Goal: Transaction & Acquisition: Purchase product/service

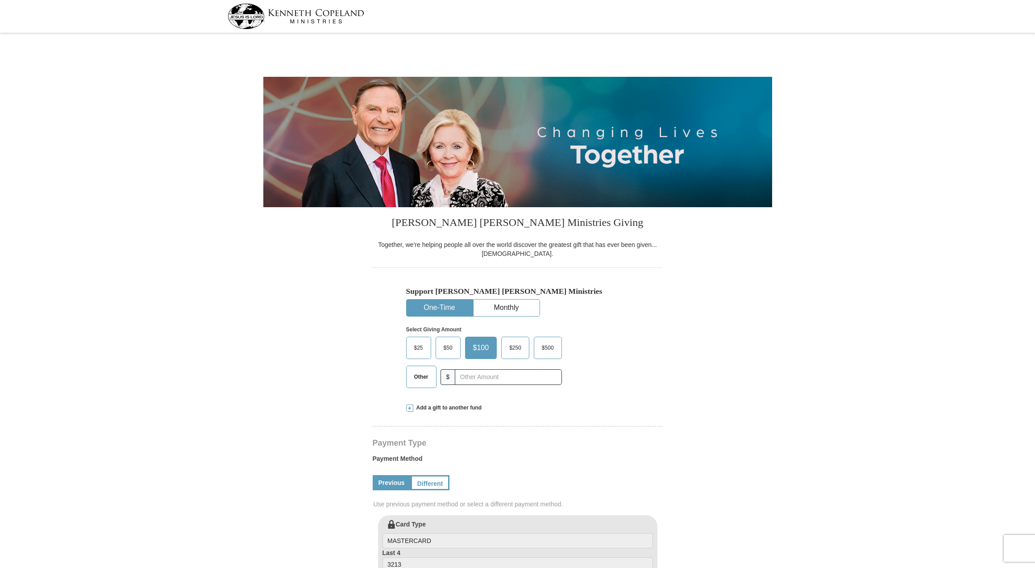
select select "MN"
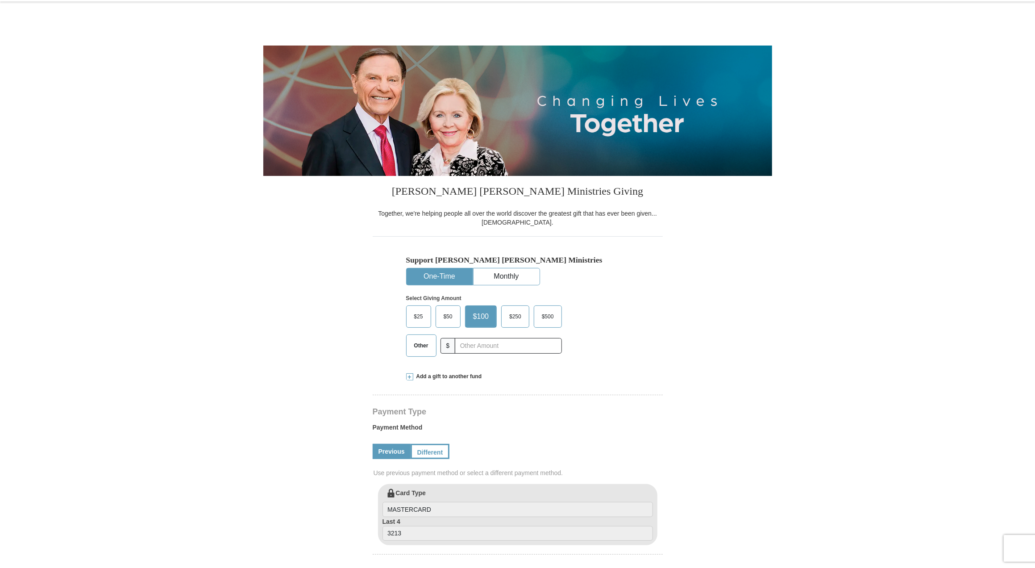
scroll to position [89, 0]
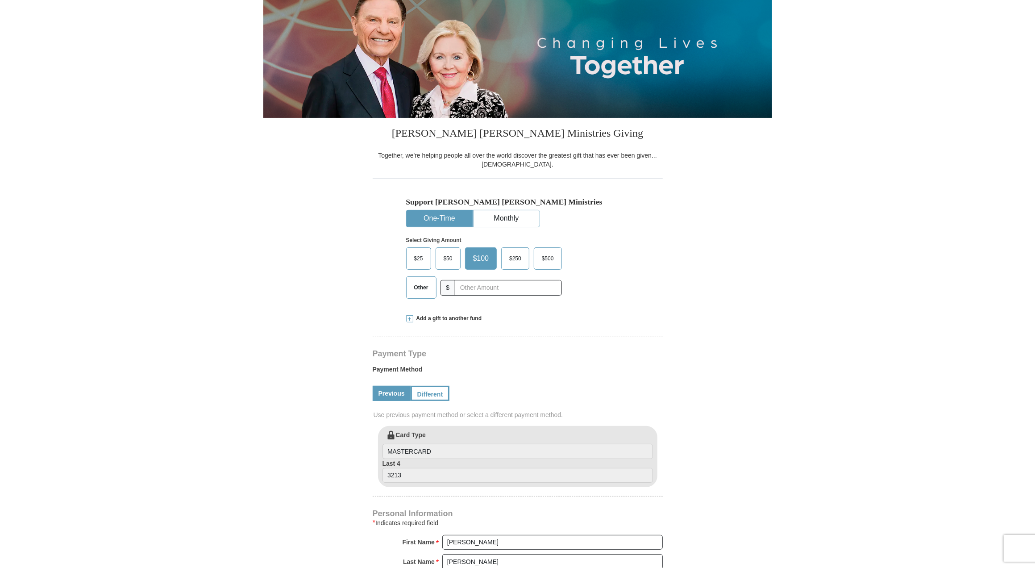
click at [409, 317] on span at bounding box center [409, 318] width 7 height 7
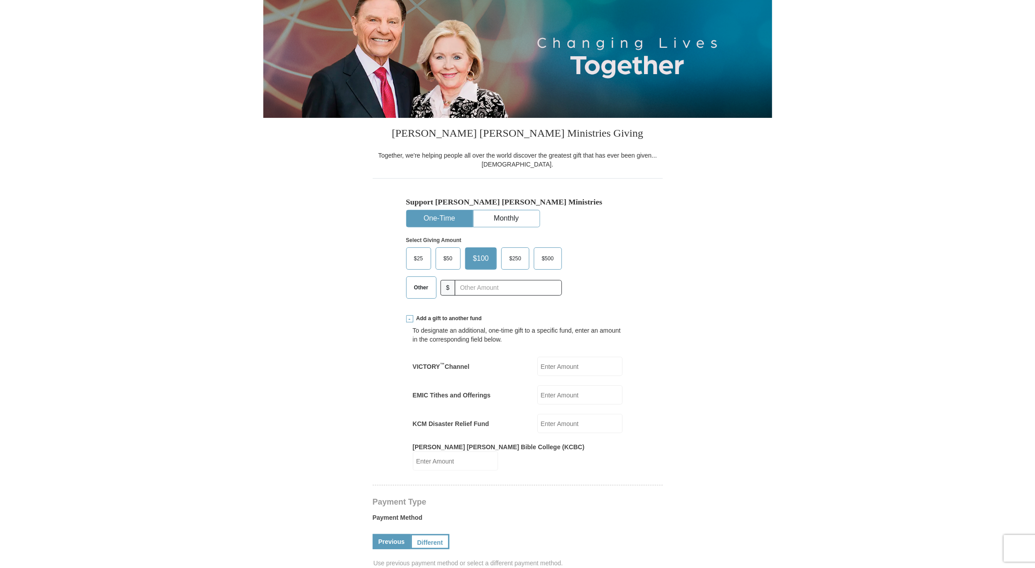
click at [575, 394] on input "EMIC Tithes and Offerings" at bounding box center [579, 394] width 85 height 19
click at [579, 391] on input "EMIC Tithes and Offerings" at bounding box center [579, 394] width 85 height 19
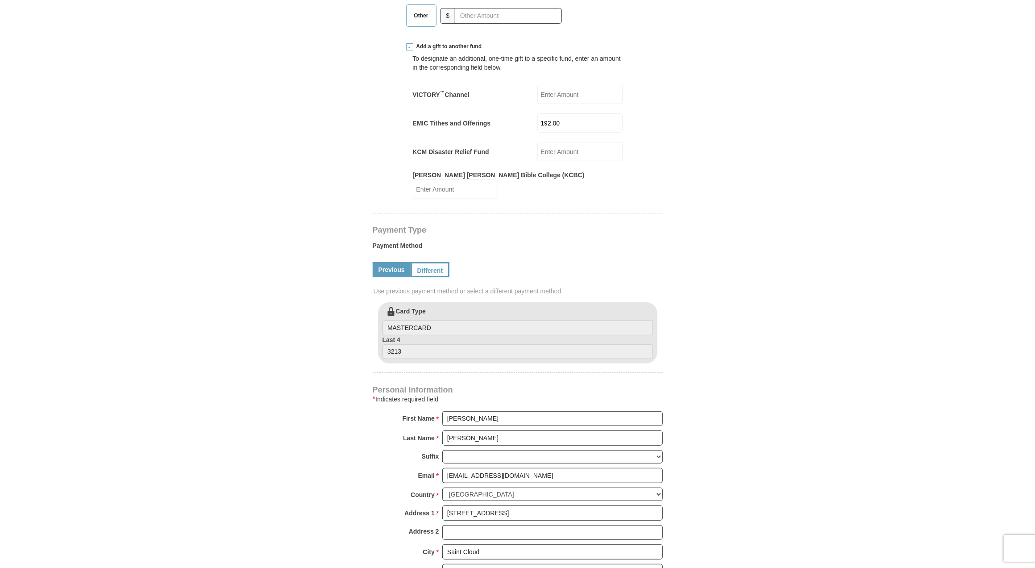
scroll to position [223, 0]
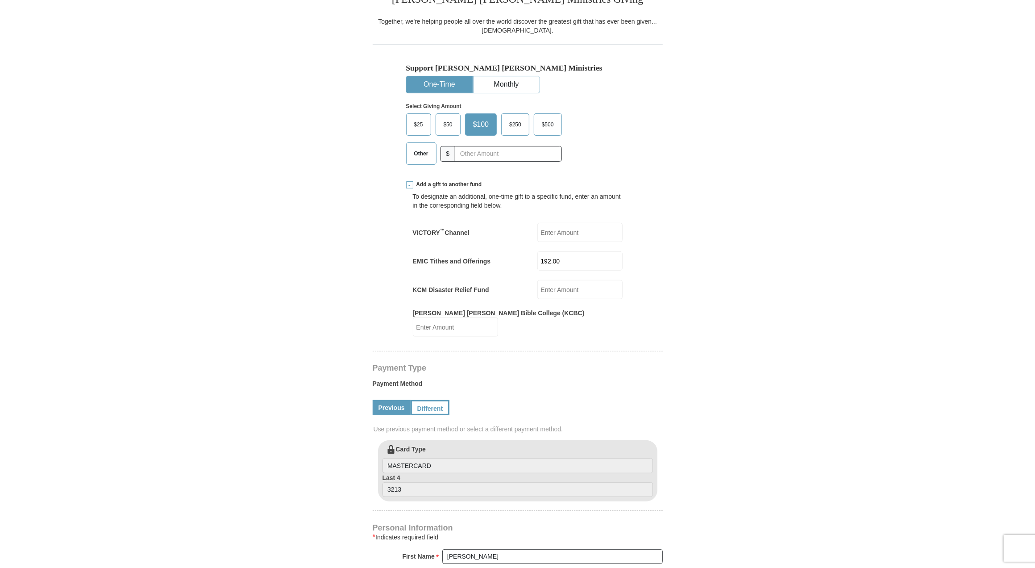
type input "192.00"
click at [422, 154] on span "Other" at bounding box center [421, 153] width 23 height 13
click at [0, 0] on input "Other" at bounding box center [0, 0] width 0 height 0
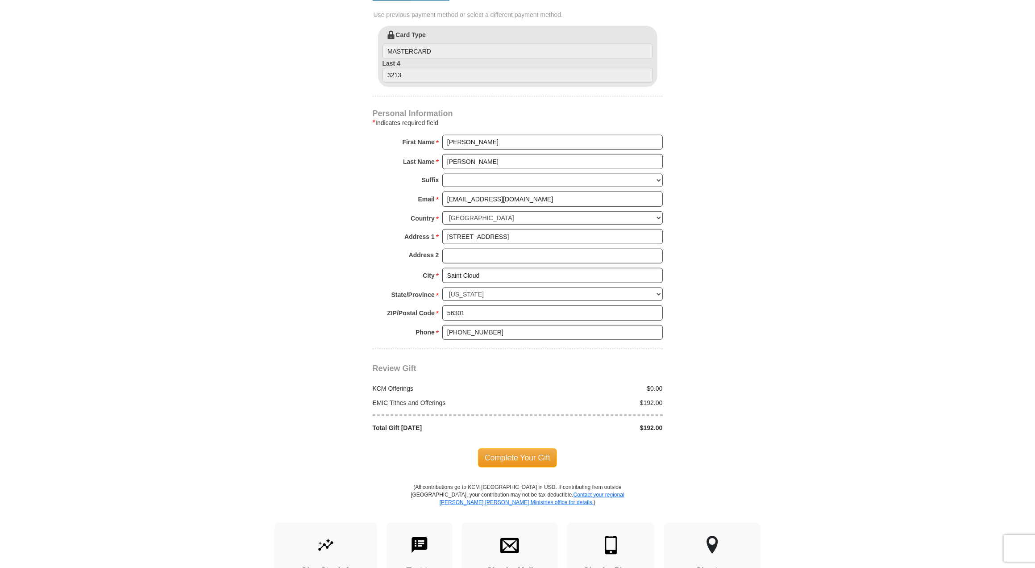
scroll to position [625, 0]
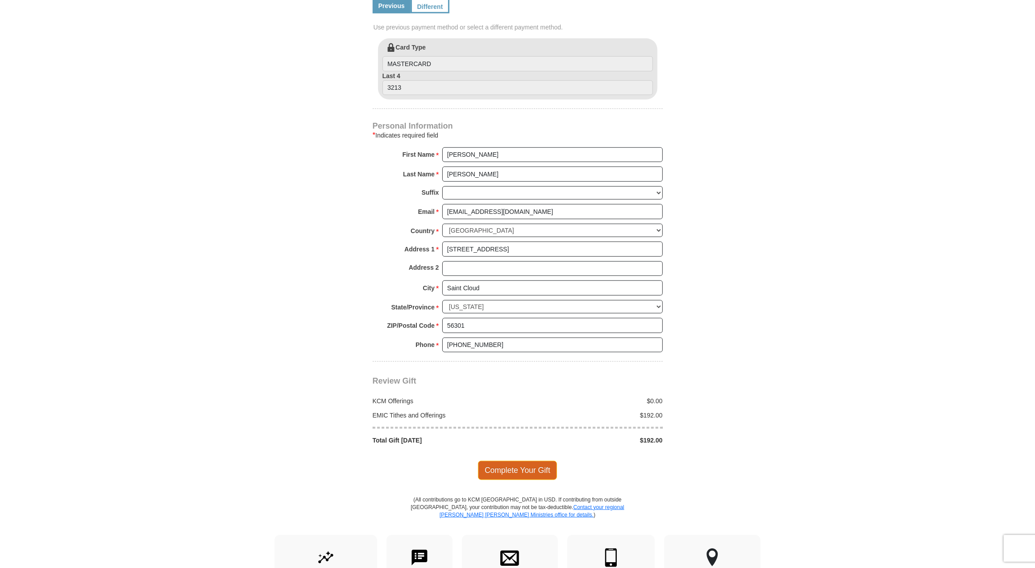
click at [503, 461] on span "Complete Your Gift" at bounding box center [517, 470] width 79 height 19
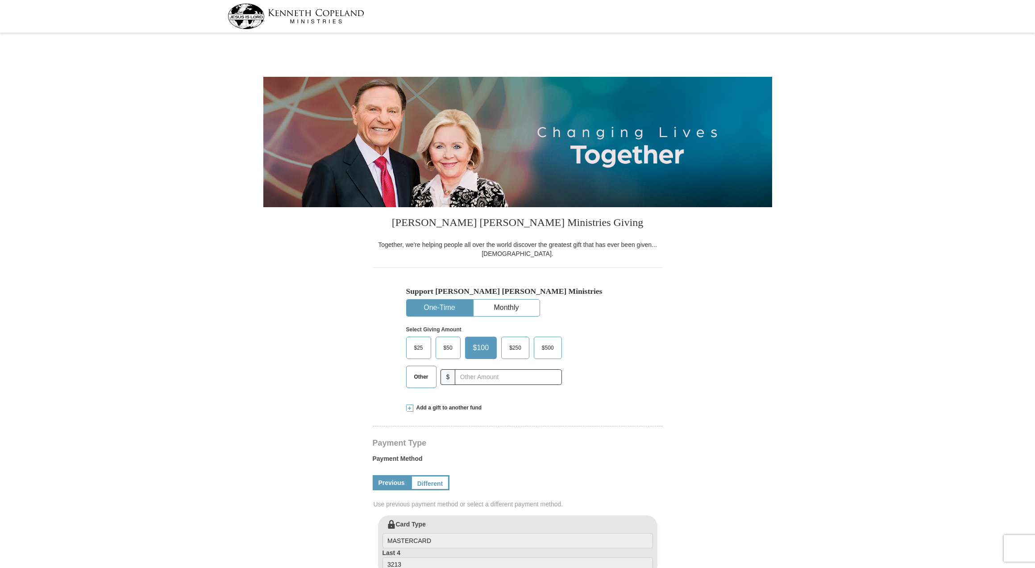
select select "MN"
click at [420, 369] on label "Other" at bounding box center [421, 376] width 29 height 21
click at [0, 0] on input "Other" at bounding box center [0, 0] width 0 height 0
click at [409, 407] on span at bounding box center [409, 407] width 7 height 7
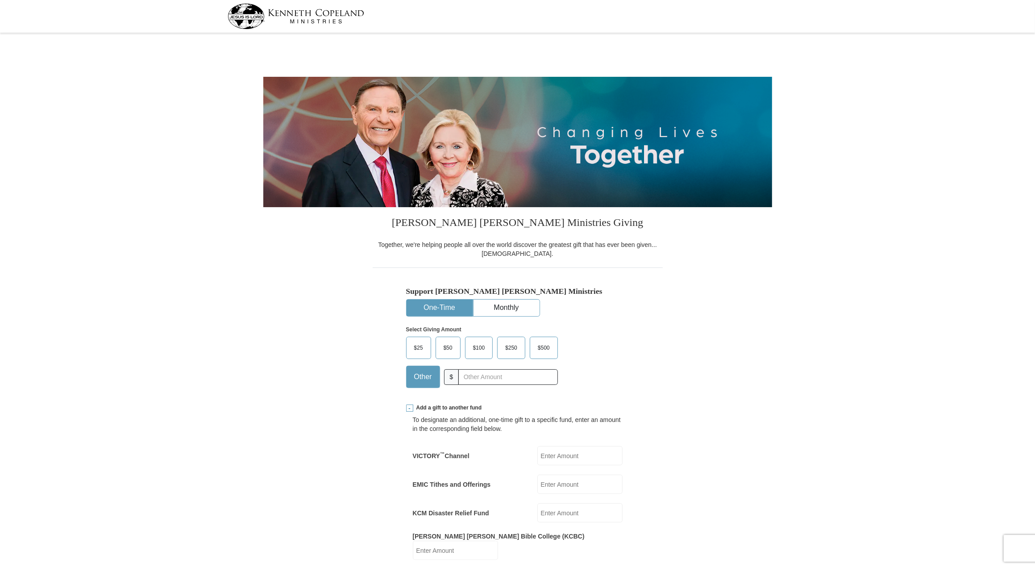
click at [565, 487] on input "EMIC Tithes and Offerings" at bounding box center [579, 483] width 85 height 19
click at [560, 480] on input "EMIC Tithes and Offerings" at bounding box center [579, 483] width 85 height 19
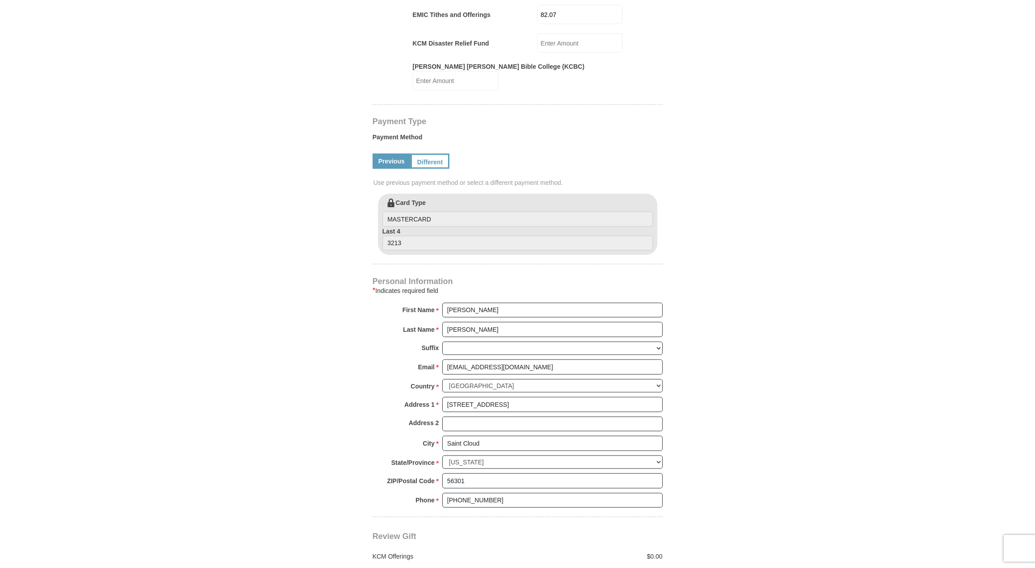
scroll to position [625, 0]
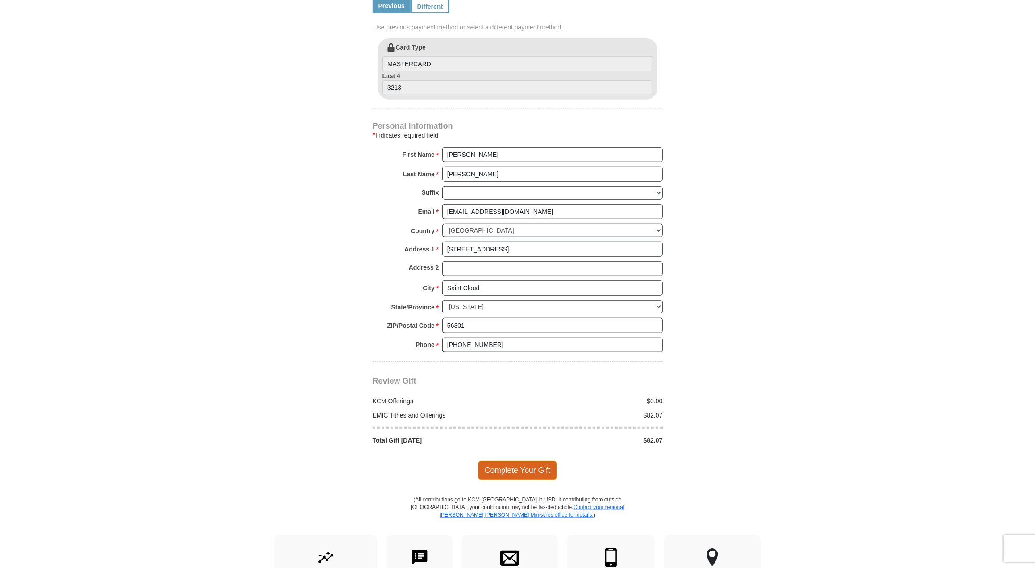
type input "82.07"
click at [510, 461] on span "Complete Your Gift" at bounding box center [517, 470] width 79 height 19
